Goal: Find specific page/section: Find specific page/section

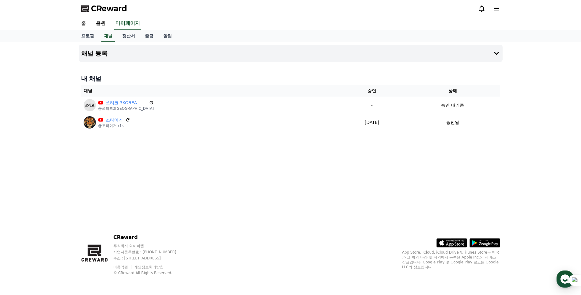
click at [494, 148] on div "채널 등록 내 채널 채널 승인 상태 쓰리코 3KOREA @쓰리코3korea - 승인 대기중 조타이거 @조타이거-r1s [DATE] 09-15 …" at bounding box center [290, 130] width 429 height 176
click at [540, 120] on div "채널 등록 내 채널 채널 승인 상태 쓰리코 3KOREA @쓰리코3korea - 승인 대기중 조타이거 @조타이거-r1s [DATE] 09-15 …" at bounding box center [290, 130] width 581 height 176
